Goal: Information Seeking & Learning: Learn about a topic

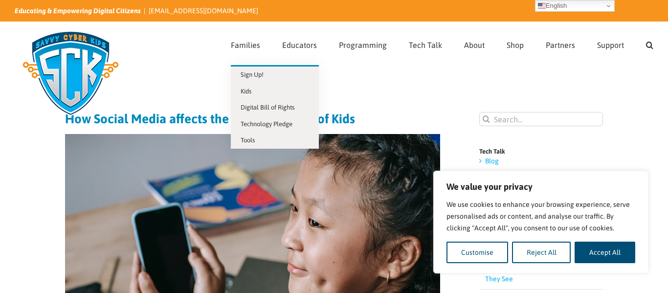
click at [271, 55] on li "Families Sign Up! Kids Digital Bill of Rights Technology Pledge Tools" at bounding box center [256, 43] width 51 height 43
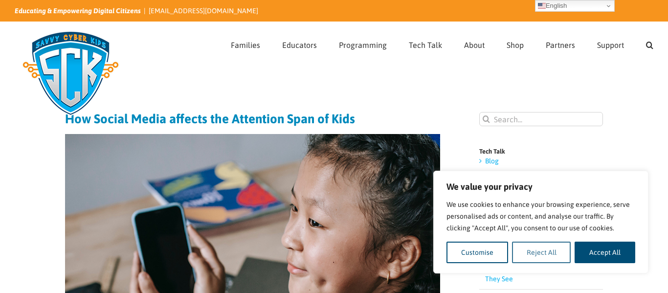
click at [535, 249] on button "Reject All" at bounding box center [541, 253] width 59 height 22
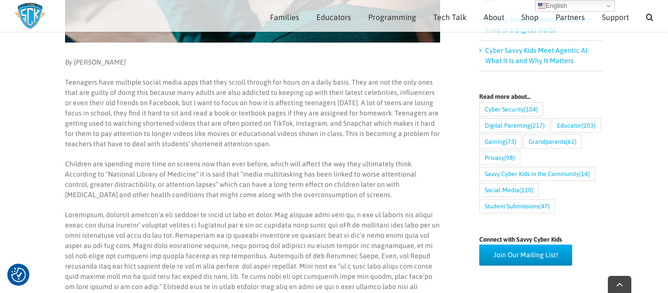
scroll to position [330, 0]
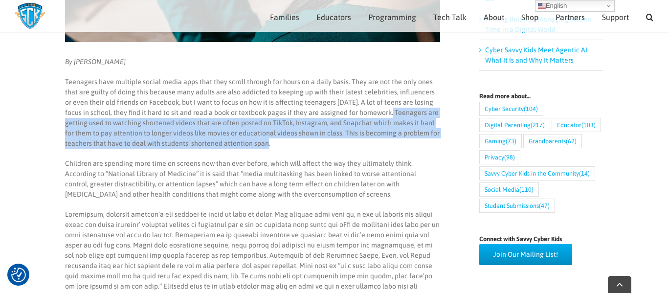
drag, startPoint x: 373, startPoint y: 112, endPoint x: 368, endPoint y: 141, distance: 28.8
click at [368, 141] on p "Teenagers have multiple social media apps that they scroll through for hours on…" at bounding box center [252, 113] width 375 height 72
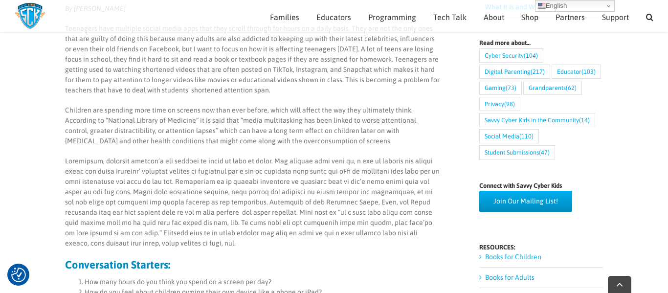
scroll to position [384, 0]
click at [347, 96] on div "By Stephanie Olson Teenagers have multiple social media apps that they scroll t…" at bounding box center [252, 286] width 375 height 567
click at [377, 95] on p "Teenagers have multiple social media apps that they scroll through for hours on…" at bounding box center [252, 59] width 375 height 72
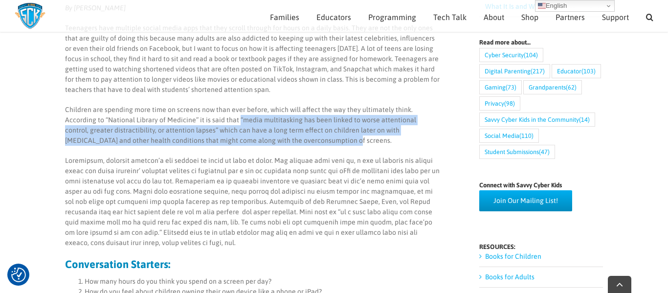
drag, startPoint x: 206, startPoint y: 117, endPoint x: 291, endPoint y: 142, distance: 88.5
click at [291, 142] on p "Children are spending more time on screens now than ever before, which will aff…" at bounding box center [252, 125] width 375 height 41
